Goal: Transaction & Acquisition: Purchase product/service

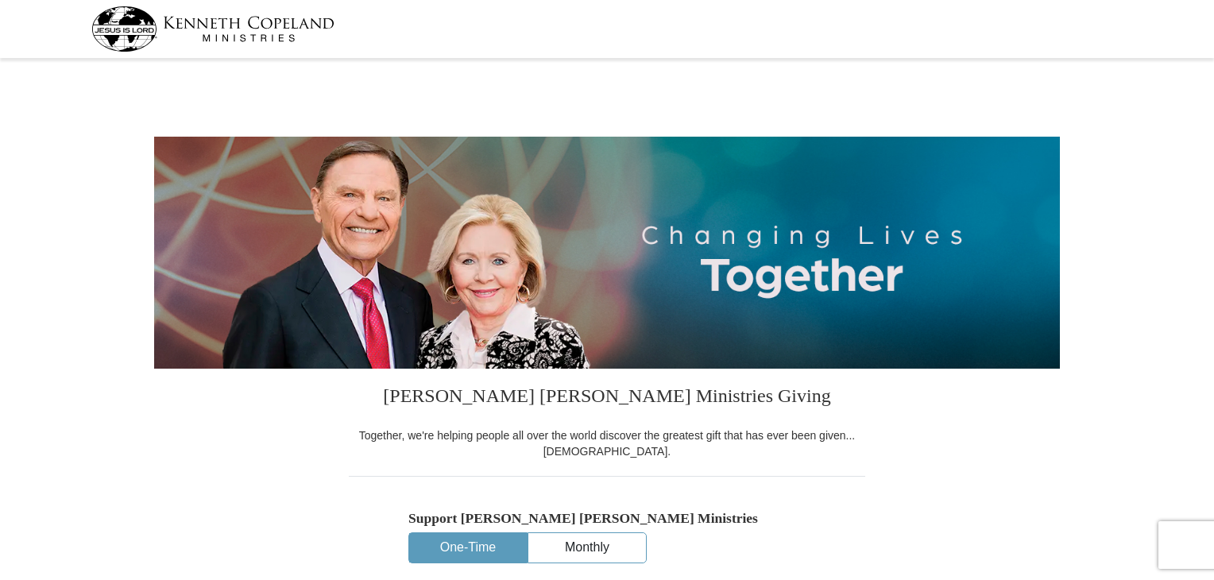
select select "FL"
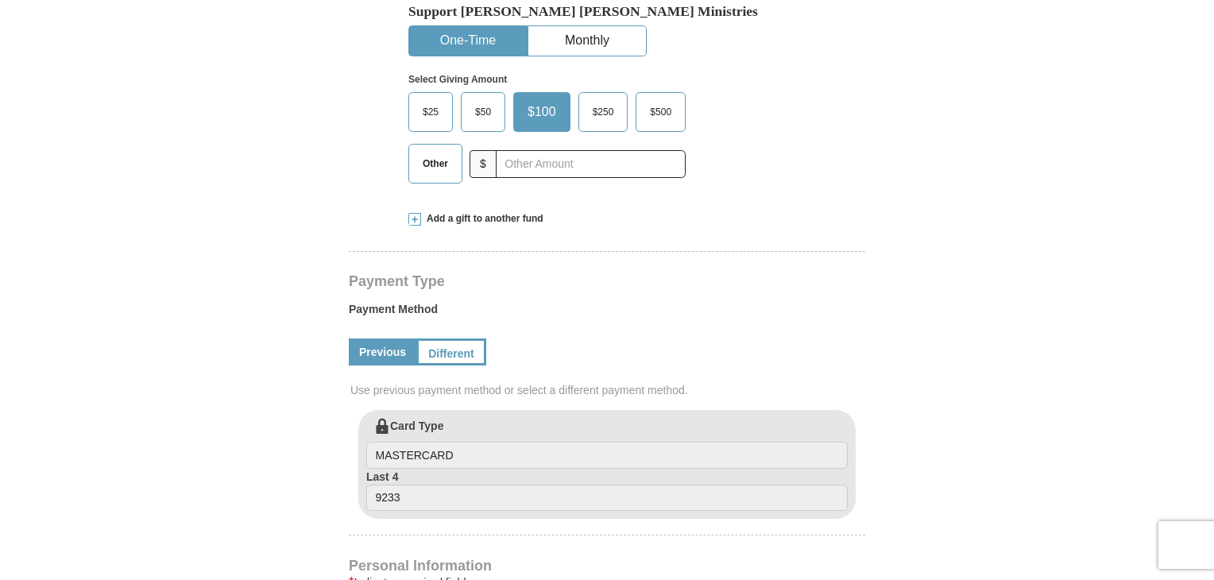
click at [483, 55] on button "One-Time" at bounding box center [468, 40] width 118 height 29
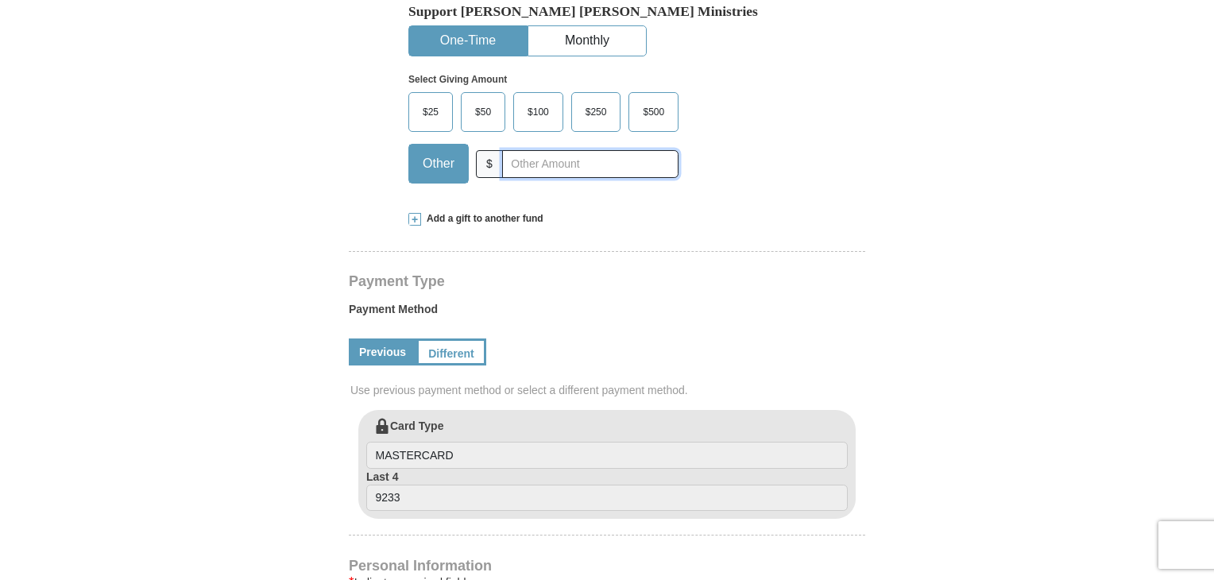
click at [505, 169] on input "text" at bounding box center [590, 164] width 176 height 28
type input "250.00"
click at [795, 299] on div "Payment Method Previous Different Use previous payment method or select a diffe…" at bounding box center [607, 351] width 517 height 117
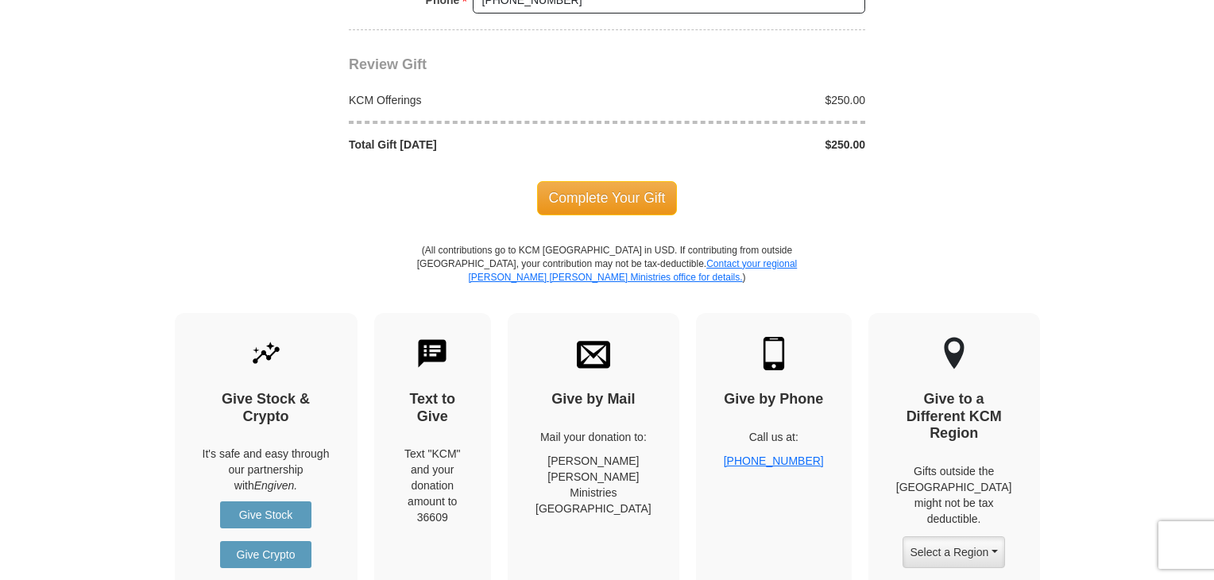
scroll to position [1438, 0]
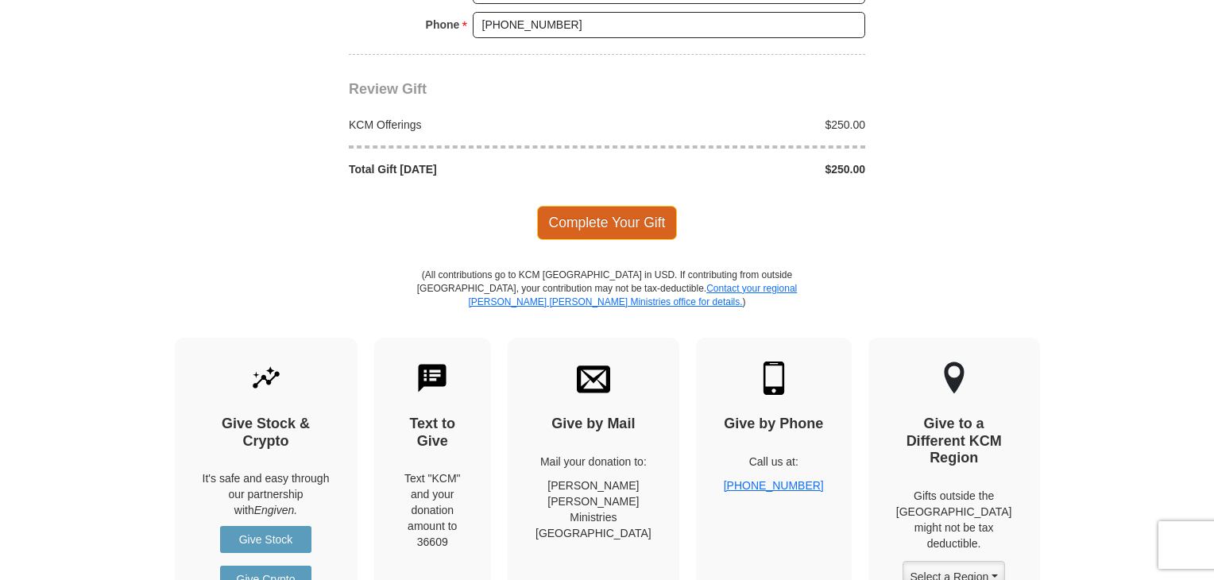
click at [595, 208] on span "Complete Your Gift" at bounding box center [607, 222] width 141 height 33
